Goal: Transaction & Acquisition: Purchase product/service

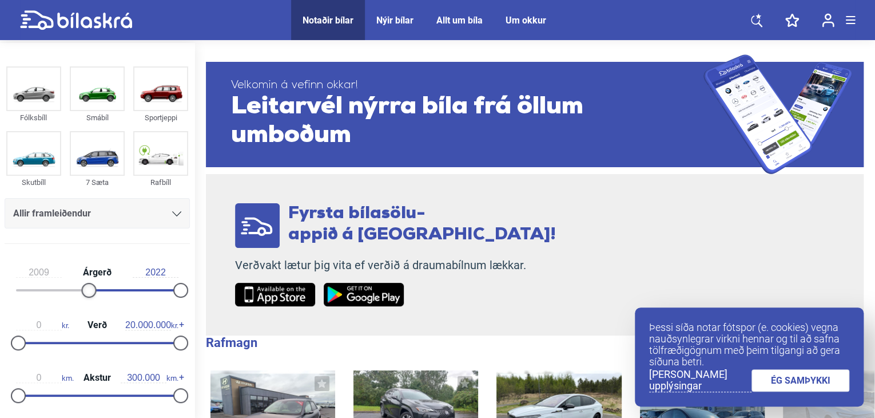
type input "2010"
drag, startPoint x: 15, startPoint y: 291, endPoint x: 90, endPoint y: 287, distance: 74.5
click at [90, 287] on div at bounding box center [96, 290] width 15 height 15
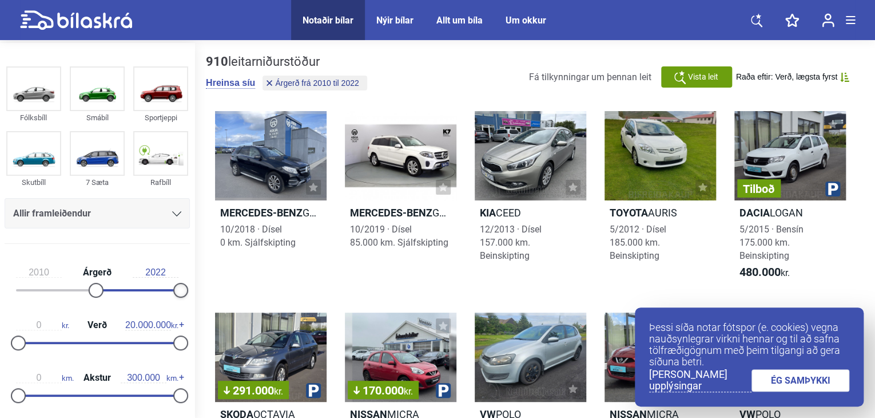
type input "2021"
drag, startPoint x: 181, startPoint y: 283, endPoint x: 170, endPoint y: 287, distance: 11.0
click at [170, 287] on div at bounding box center [173, 290] width 15 height 15
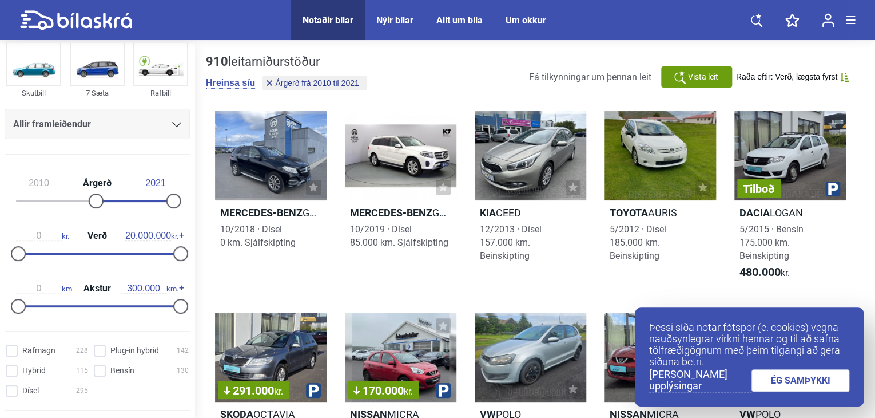
scroll to position [89, 0]
type input "1.500.000"
drag, startPoint x: 174, startPoint y: 252, endPoint x: 27, endPoint y: 261, distance: 147.3
click at [27, 261] on div "0 kr. Verð 1.500.000 kr." at bounding box center [97, 242] width 185 height 53
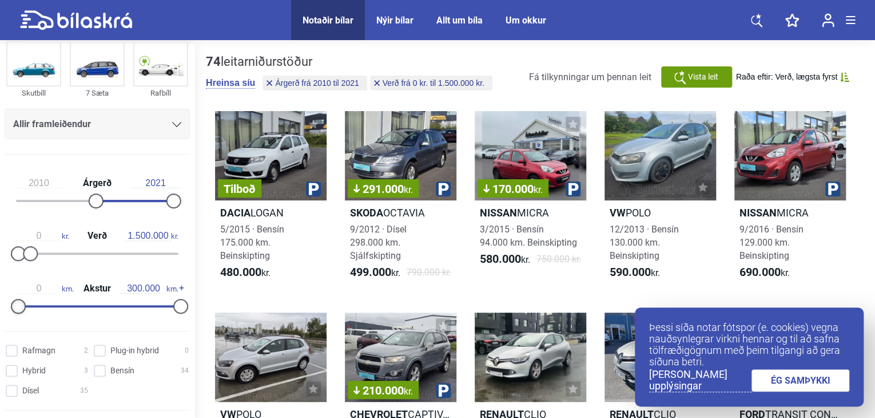
click at [22, 300] on div at bounding box center [18, 306] width 15 height 15
type input "170.000"
drag, startPoint x: 175, startPoint y: 301, endPoint x: 108, endPoint y: 303, distance: 67.0
click at [108, 303] on div at bounding box center [110, 306] width 15 height 15
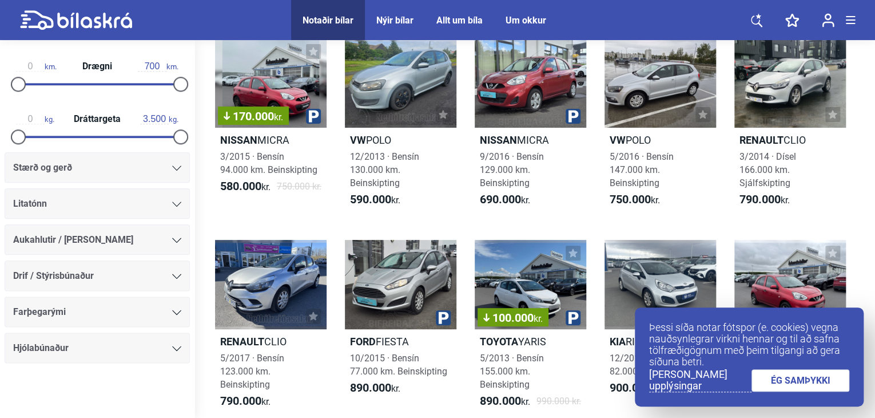
scroll to position [93, 0]
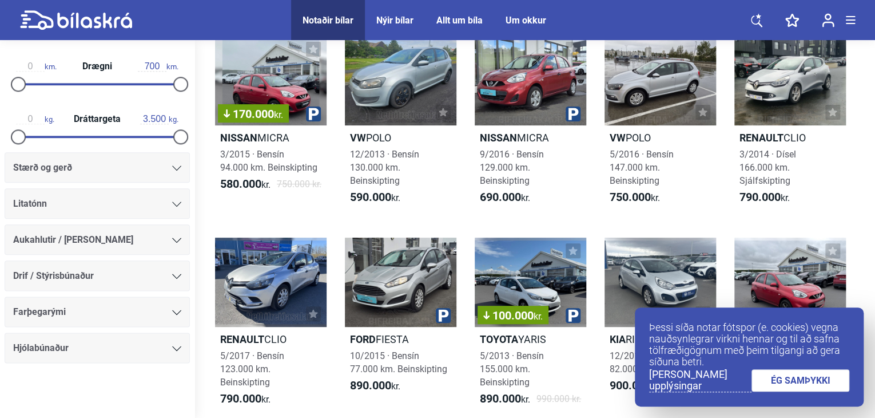
click at [831, 380] on link "ÉG SAMÞYKKI" at bounding box center [801, 380] width 98 height 22
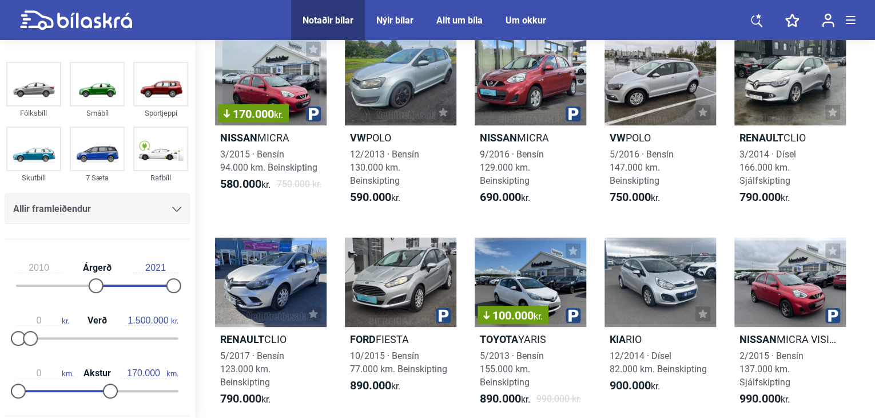
scroll to position [0, 0]
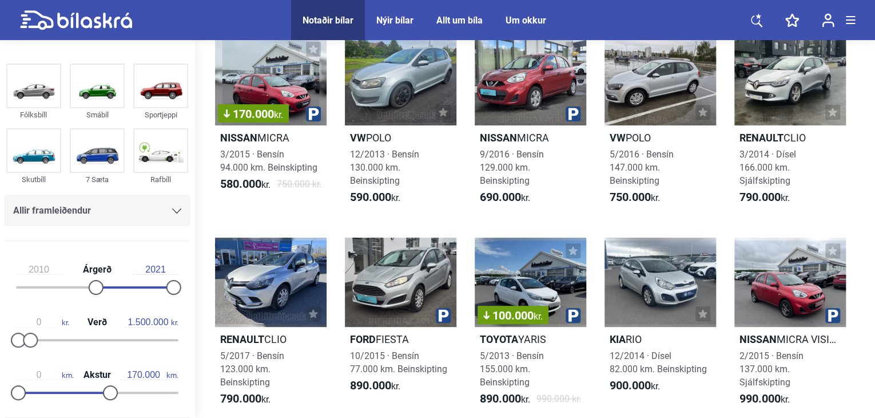
click at [152, 204] on div "Allir framleiðendur" at bounding box center [97, 211] width 168 height 16
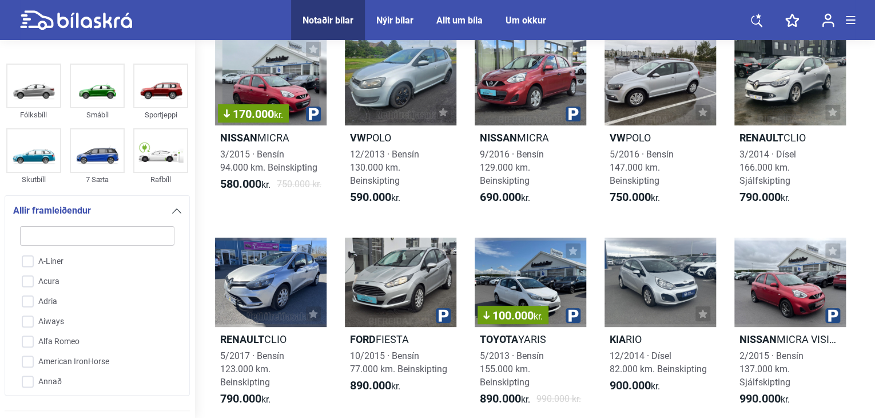
scroll to position [153, 0]
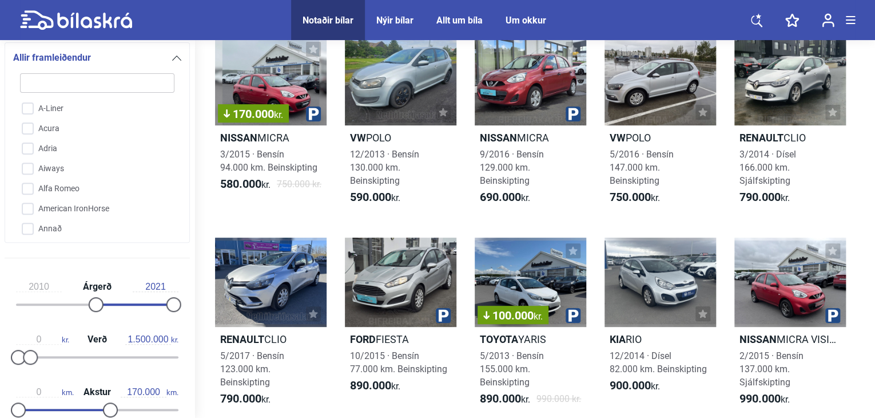
click at [174, 55] on div at bounding box center [176, 57] width 9 height 9
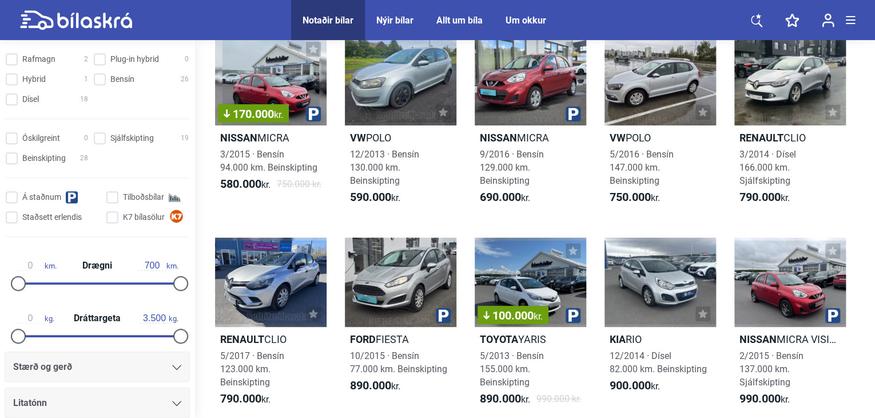
scroll to position [378, 0]
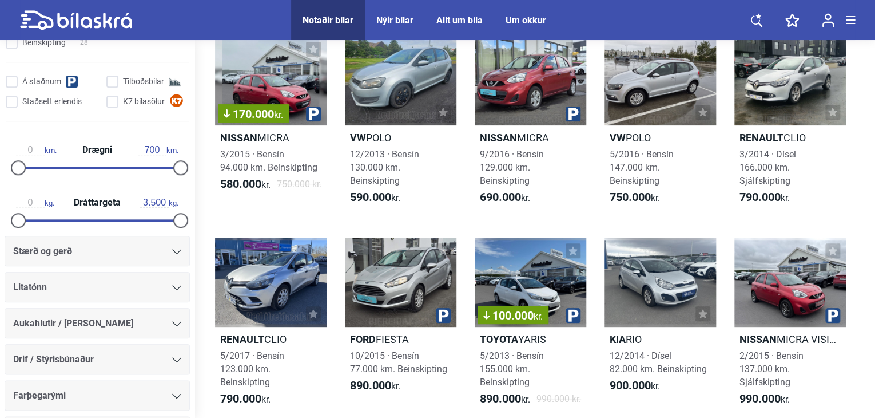
click at [90, 257] on div "Stærð og gerð" at bounding box center [97, 251] width 168 height 16
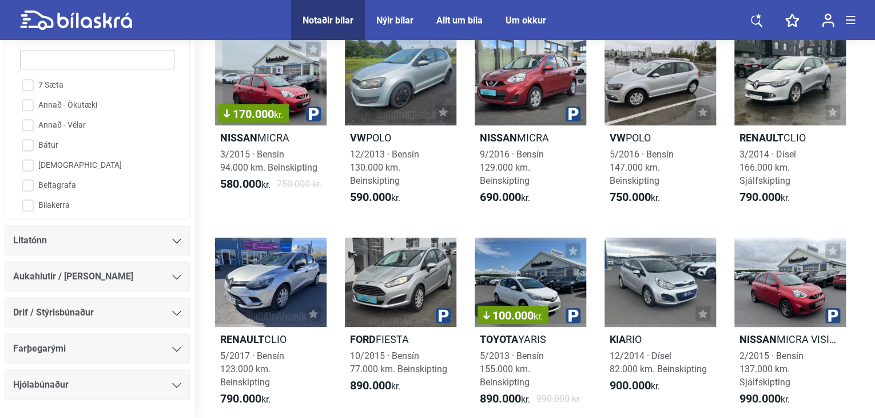
click at [90, 241] on div "Litatónn" at bounding box center [97, 240] width 168 height 16
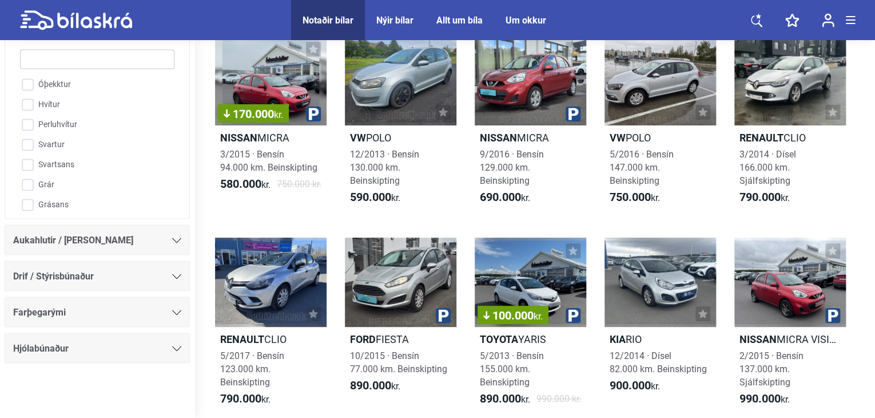
click at [90, 241] on span "Aukahlutir / [PERSON_NAME]" at bounding box center [73, 240] width 120 height 16
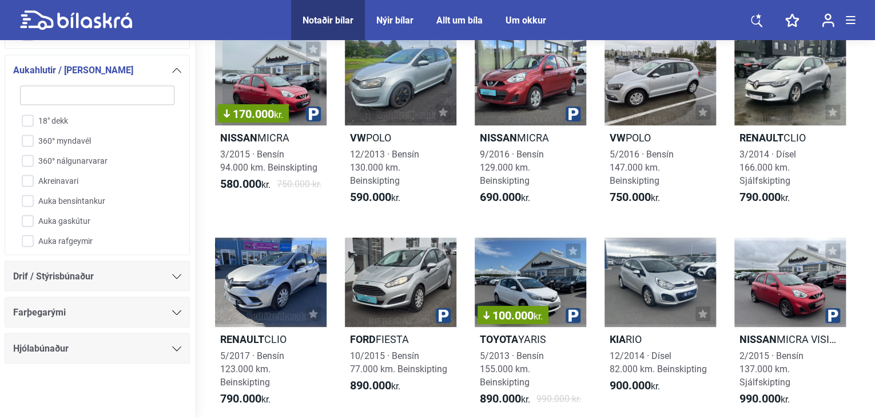
click at [85, 276] on span "Drif / Stýrisbúnaður" at bounding box center [53, 276] width 81 height 16
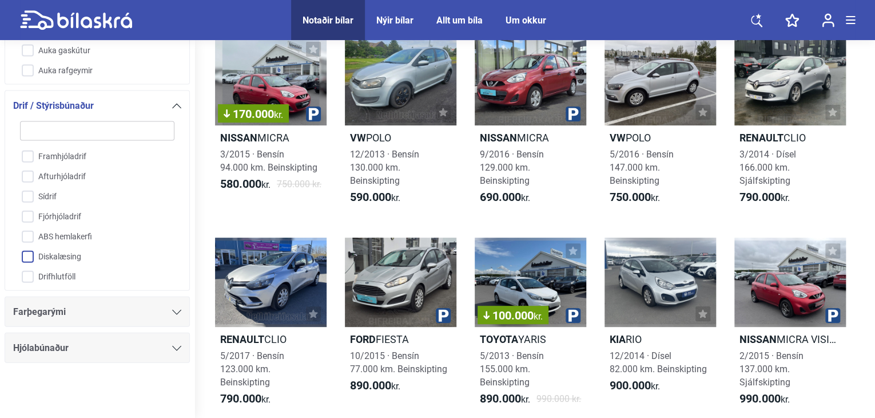
scroll to position [183, 0]
click at [79, 310] on div "Farþegarými" at bounding box center [97, 312] width 168 height 16
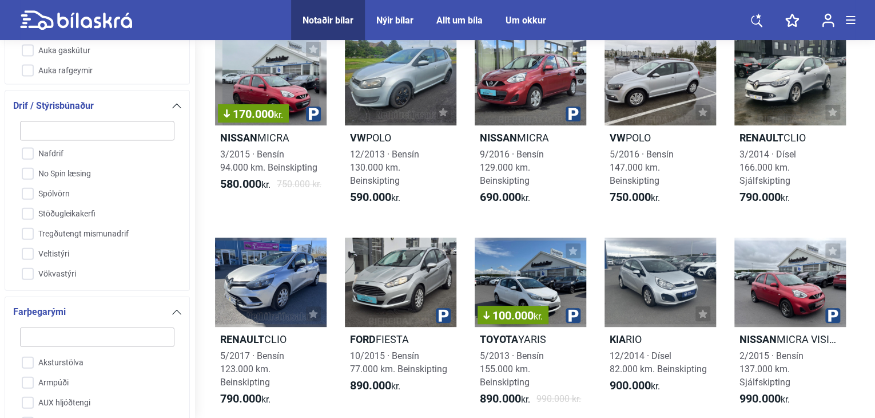
scroll to position [1426, 0]
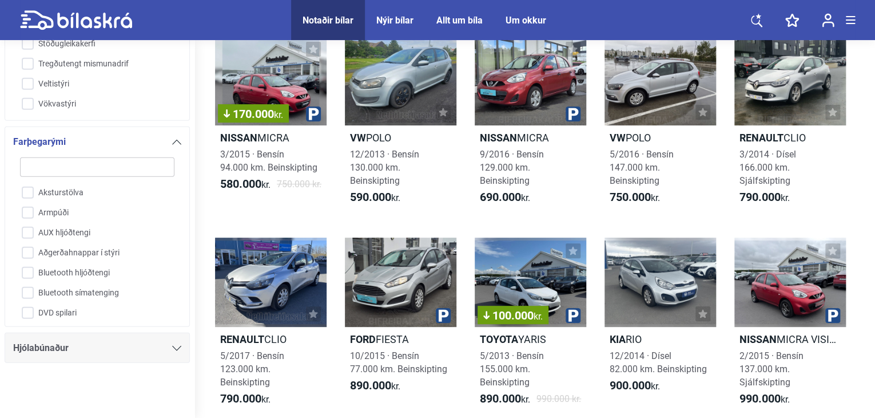
click at [85, 346] on div "Hjólabúnaður" at bounding box center [97, 348] width 168 height 16
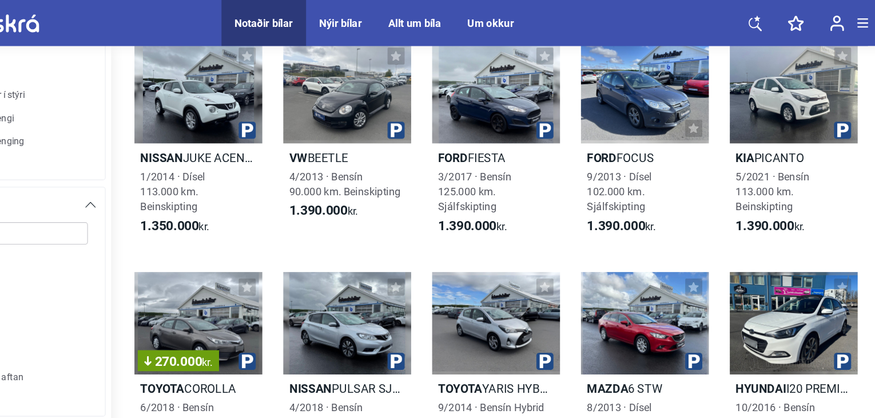
scroll to position [1340, 0]
click at [247, 116] on div at bounding box center [271, 80] width 112 height 89
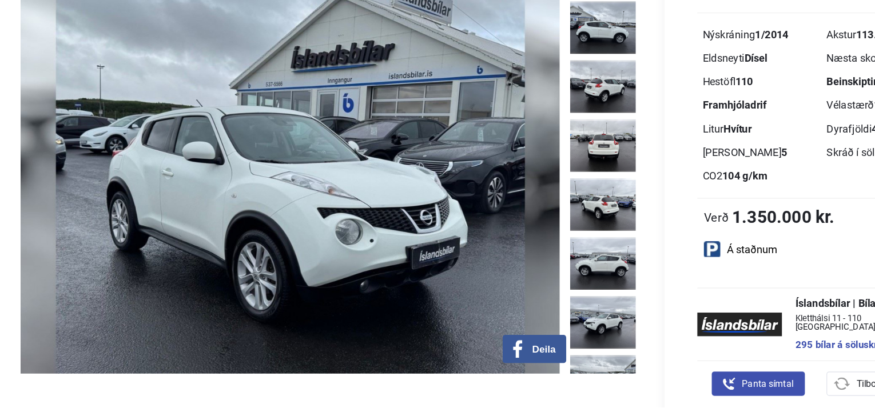
scroll to position [87, 0]
